Goal: Use online tool/utility: Utilize a website feature to perform a specific function

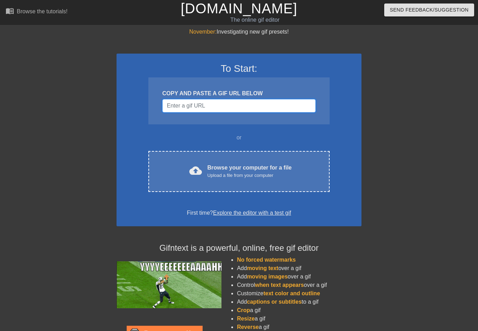
click at [190, 110] on input "Username" at bounding box center [238, 105] width 153 height 13
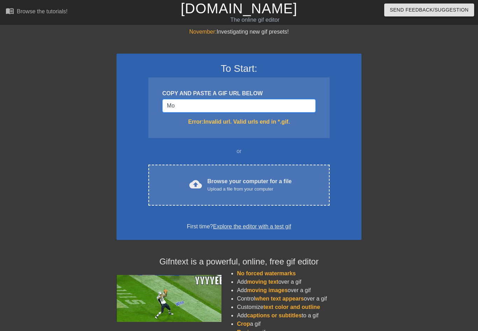
type input "M"
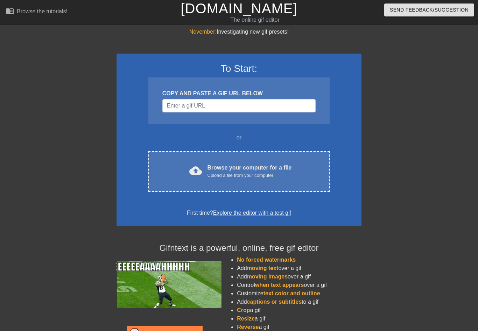
click at [416, 106] on div at bounding box center [422, 133] width 105 height 210
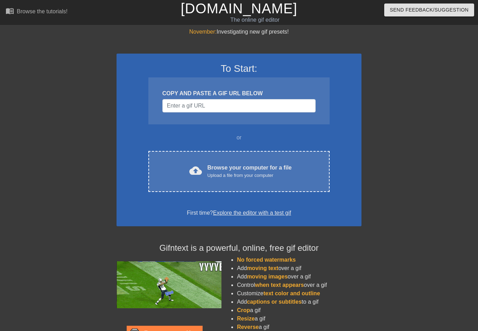
click at [277, 169] on div "Browse your computer for a file Upload a file from your computer" at bounding box center [250, 170] width 84 height 15
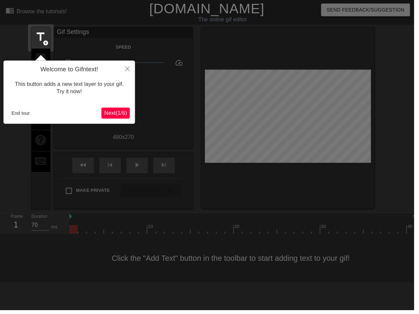
click at [131, 68] on icon "Close" at bounding box center [128, 69] width 5 height 5
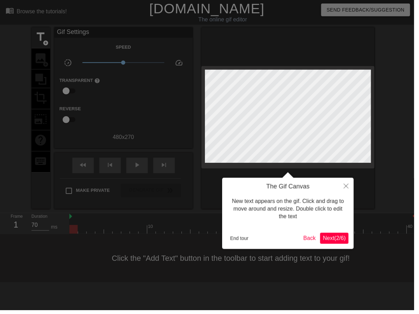
click at [349, 189] on icon "Close" at bounding box center [350, 188] width 5 height 5
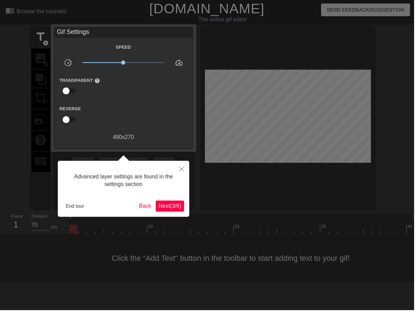
click at [183, 170] on icon "Close" at bounding box center [183, 171] width 5 height 5
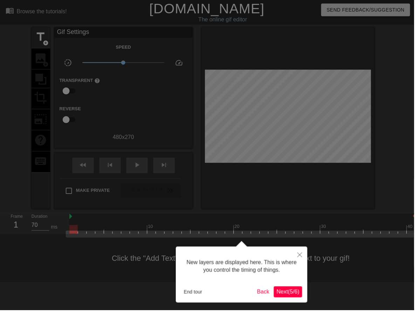
scroll to position [6, 0]
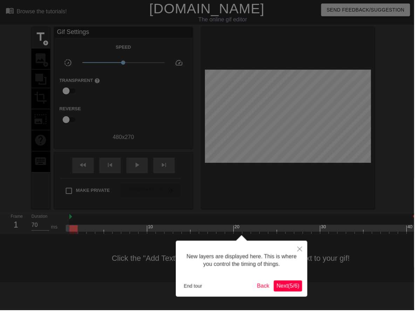
click at [292, 289] on span "Next ( 5 / 6 )" at bounding box center [291, 289] width 23 height 6
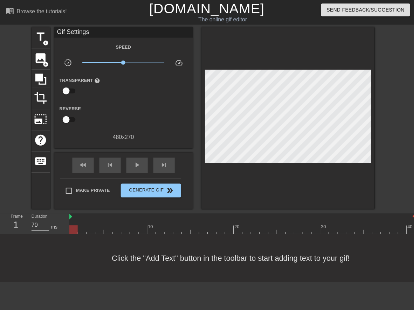
click at [43, 64] on span "add_circle" at bounding box center [46, 65] width 6 height 6
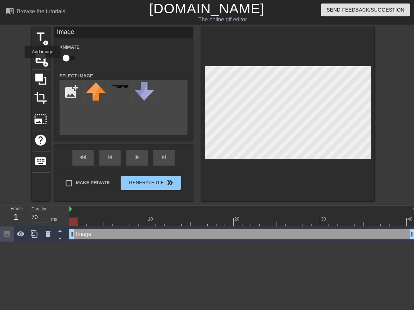
scroll to position [0, 0]
click at [74, 92] on input "file" at bounding box center [73, 93] width 24 height 24
type input "C:\fakepath\IMG_4370.png"
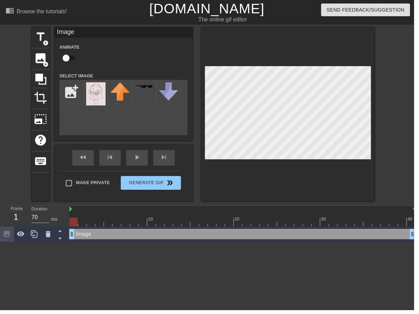
click at [97, 104] on img at bounding box center [97, 94] width 20 height 23
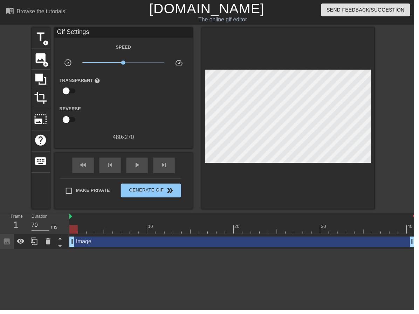
click at [41, 65] on div "image add_circle" at bounding box center [41, 59] width 19 height 21
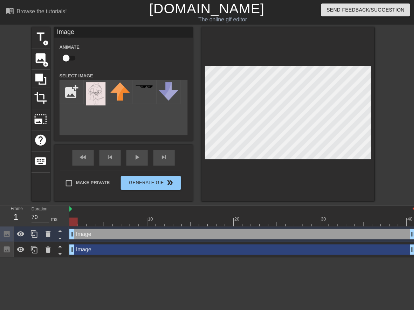
click at [99, 103] on img at bounding box center [97, 94] width 20 height 23
click at [134, 188] on span "Generate Gif double_arrow" at bounding box center [152, 185] width 55 height 8
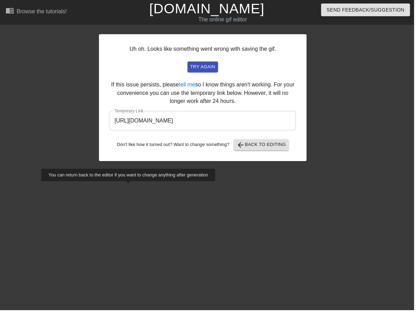
click at [141, 117] on input "[URL][DOMAIN_NAME]" at bounding box center [205, 122] width 188 height 20
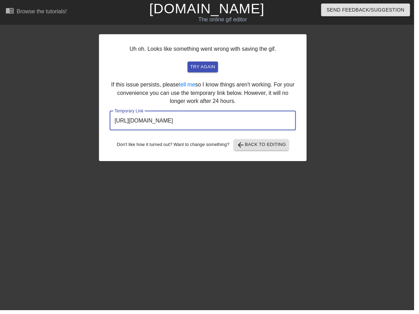
click at [138, 123] on input "[URL][DOMAIN_NAME]" at bounding box center [205, 122] width 188 height 20
click at [139, 125] on input "[URL][DOMAIN_NAME]" at bounding box center [205, 122] width 188 height 20
click at [136, 125] on input "[URL][DOMAIN_NAME]" at bounding box center [205, 122] width 188 height 20
